Goal: Task Accomplishment & Management: Use online tool/utility

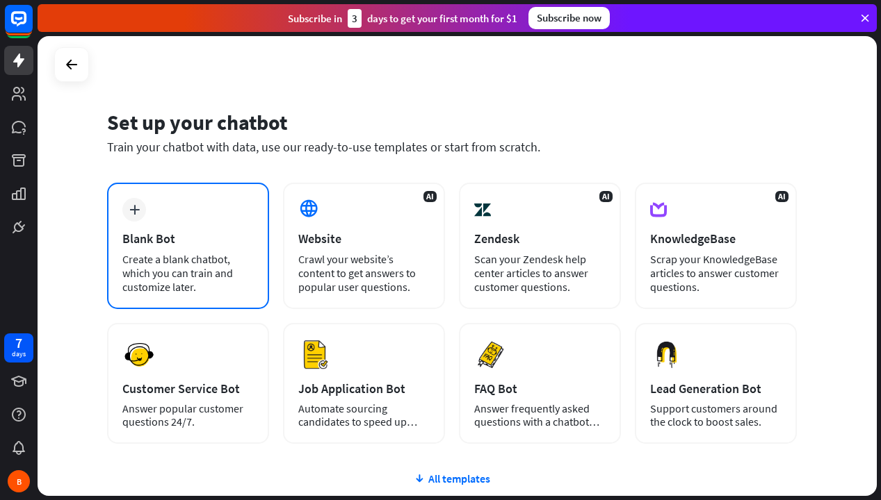
click at [243, 213] on div "plus Blank Bot Create a blank chatbot, which you can train and customize later." at bounding box center [188, 246] width 162 height 126
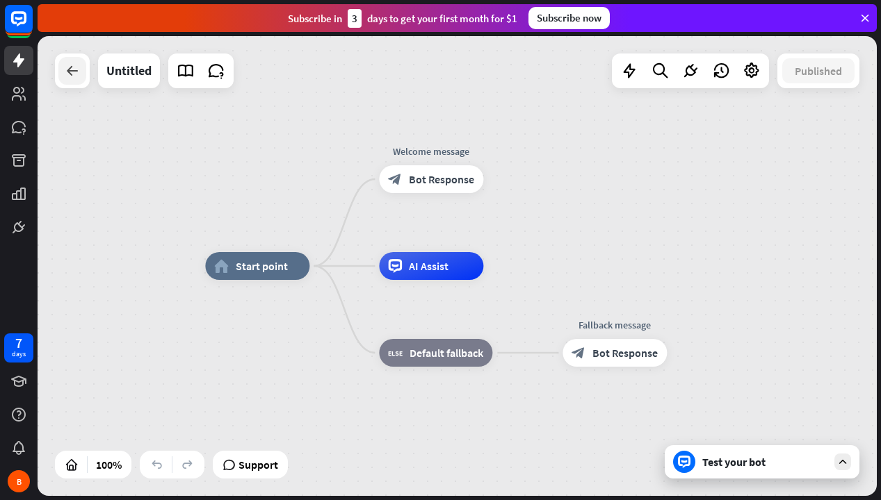
click at [76, 72] on icon at bounding box center [72, 71] width 17 height 17
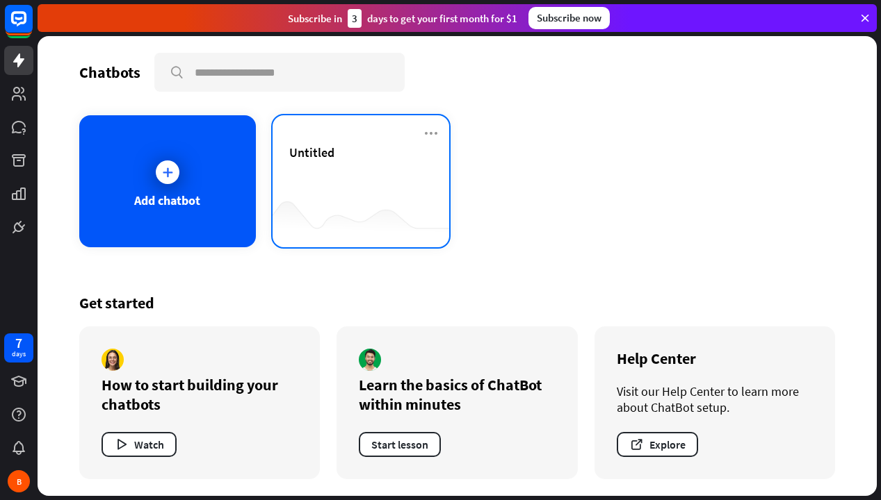
click at [300, 162] on div "Untitled" at bounding box center [360, 169] width 143 height 49
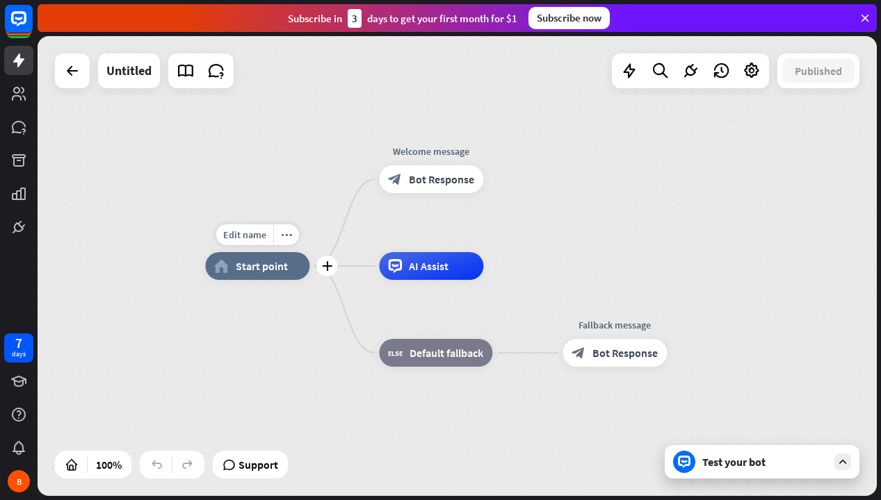
click at [291, 268] on div "home_2 Start point" at bounding box center [257, 266] width 104 height 28
click at [87, 72] on div at bounding box center [72, 71] width 35 height 35
click at [31, 101] on link at bounding box center [18, 93] width 29 height 29
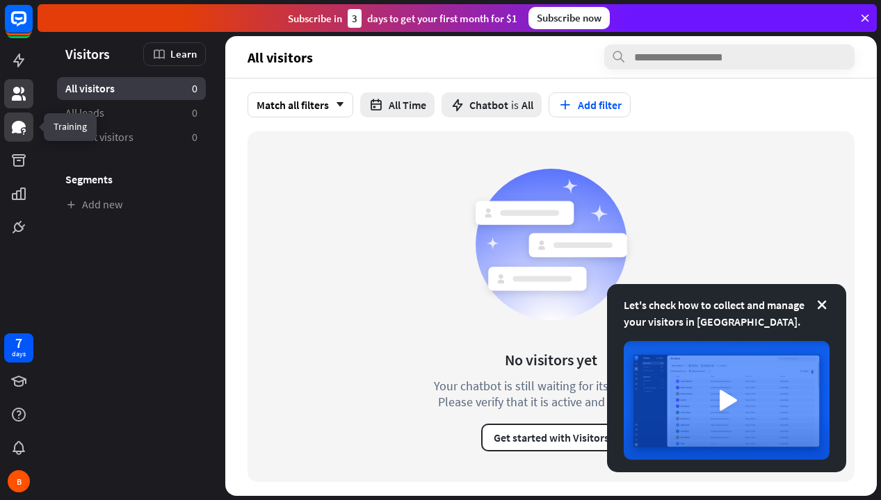
click at [15, 133] on icon at bounding box center [18, 127] width 17 height 17
